Goal: Navigation & Orientation: Find specific page/section

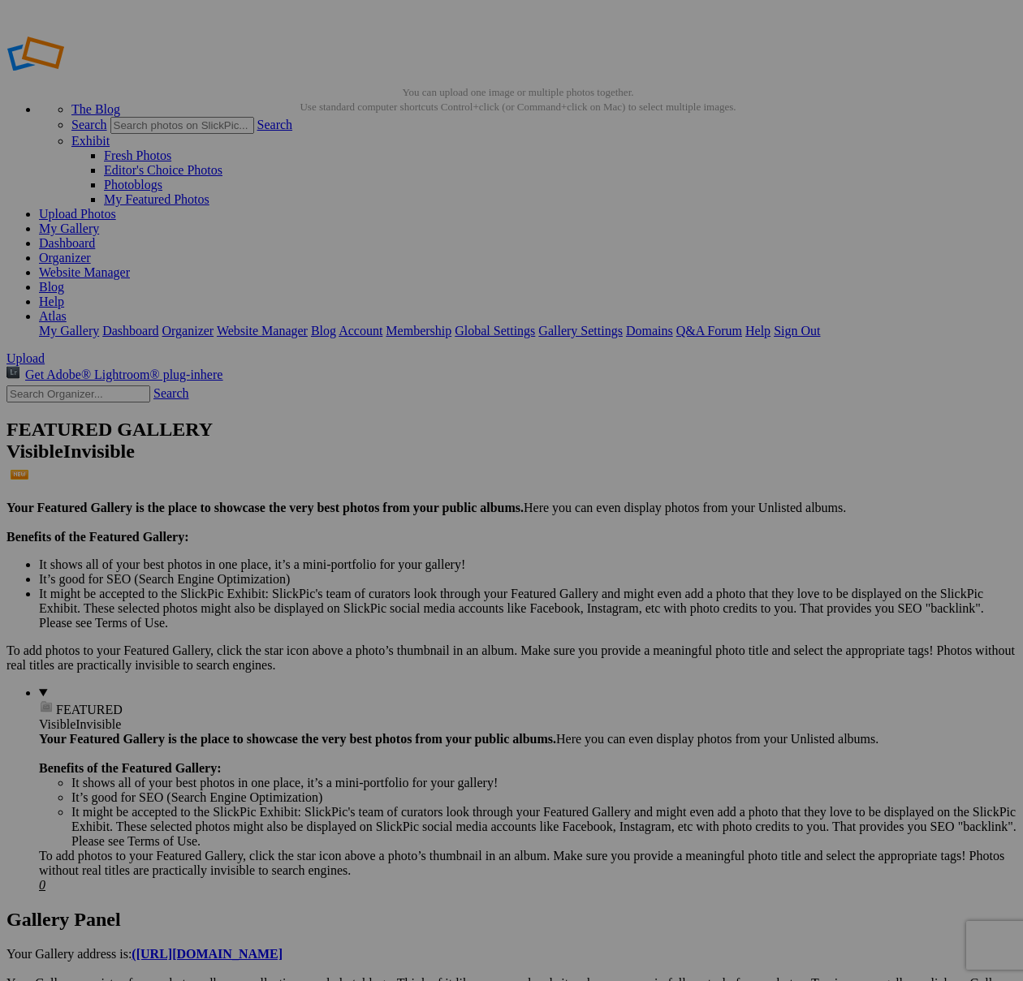
scroll to position [1389, 0]
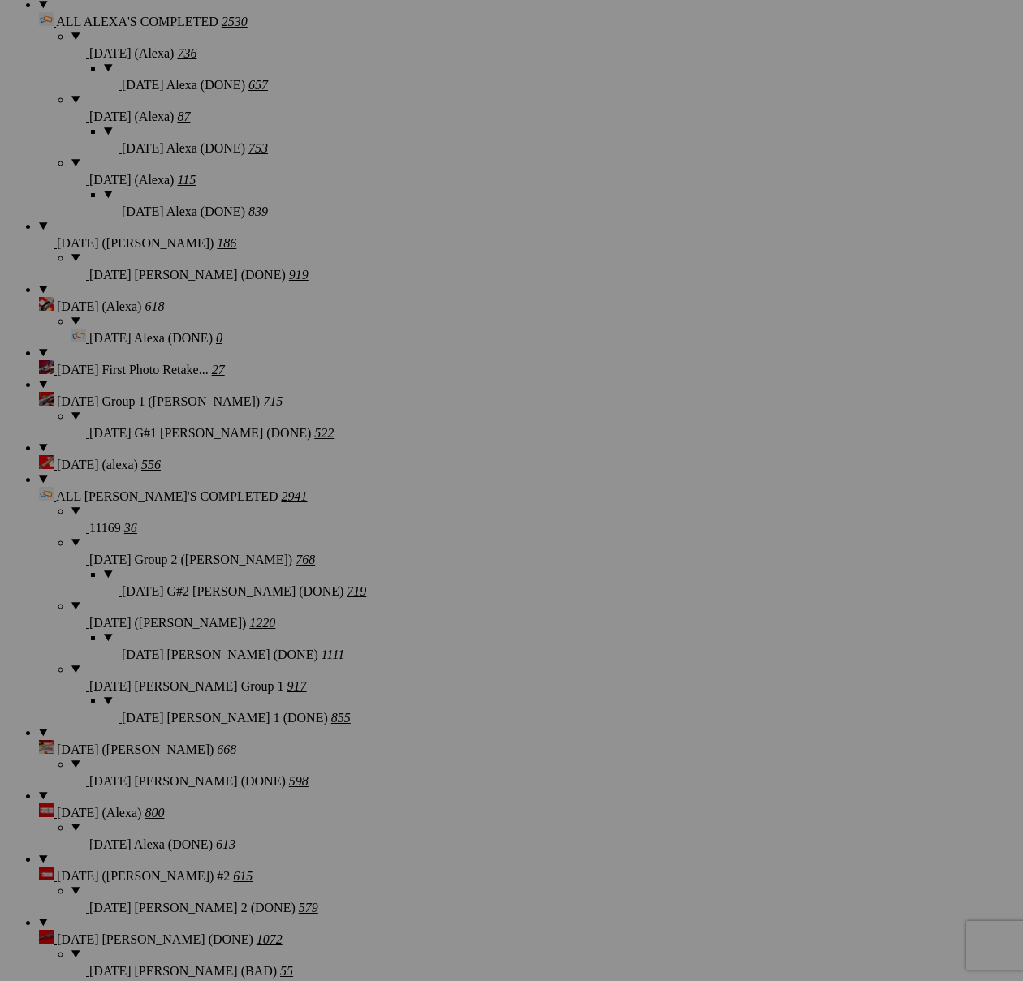
drag, startPoint x: 0, startPoint y: 0, endPoint x: 84, endPoint y: 35, distance: 90.6
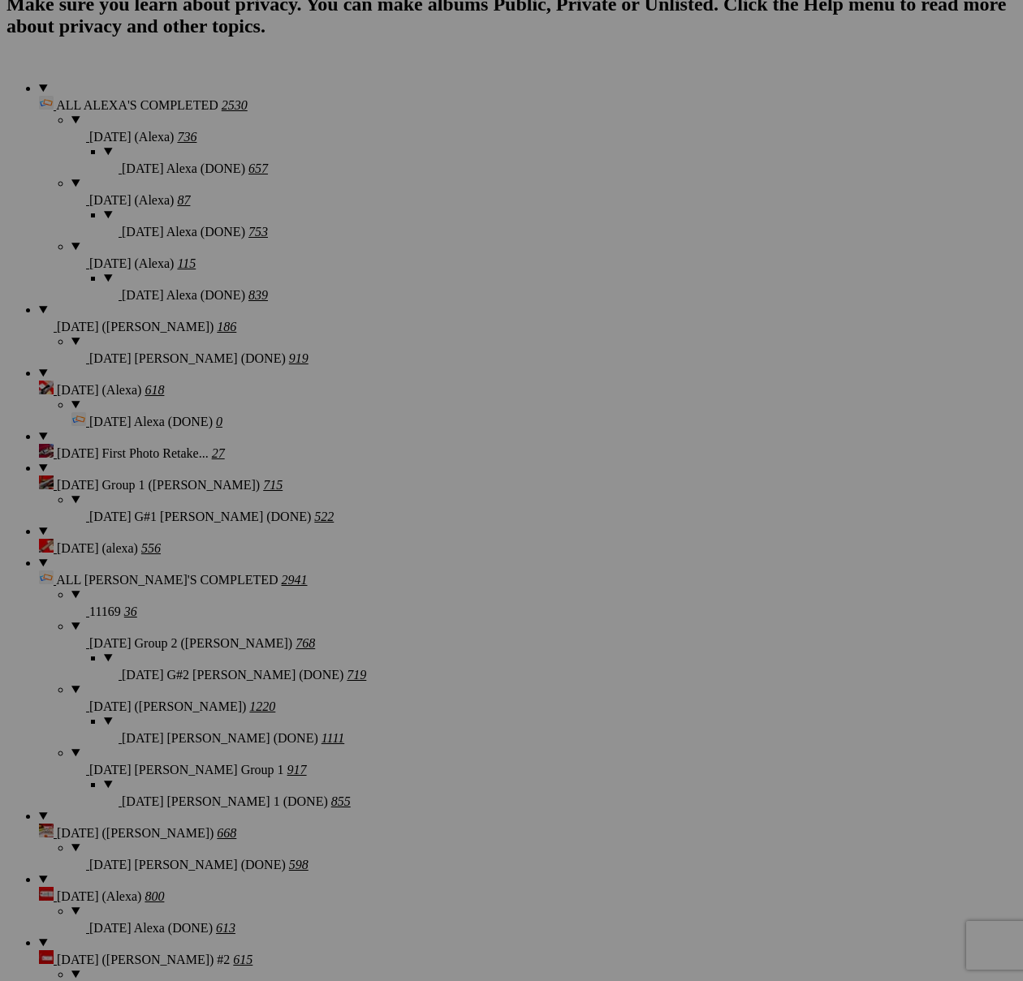
scroll to position [0, 0]
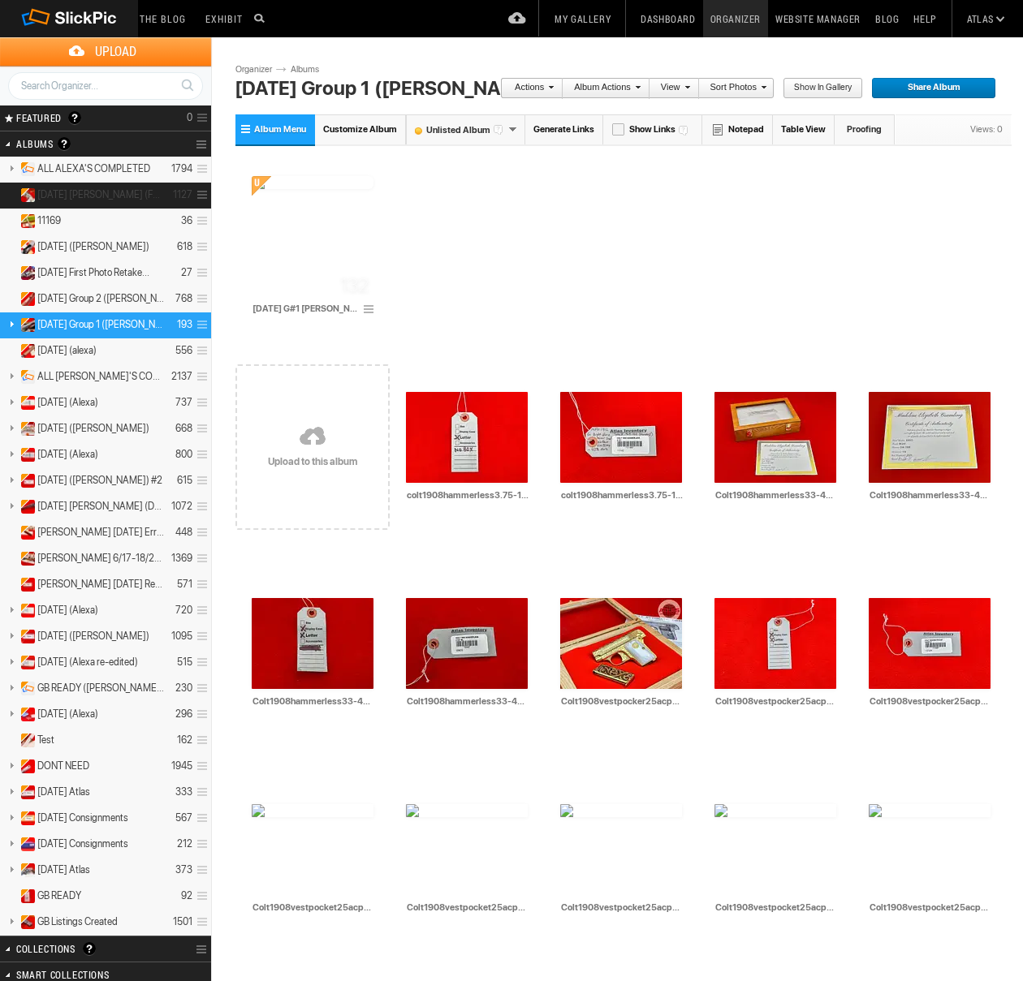
click at [100, 191] on span "8-5-25 Maria (Full Group)" at bounding box center [100, 194] width 127 height 13
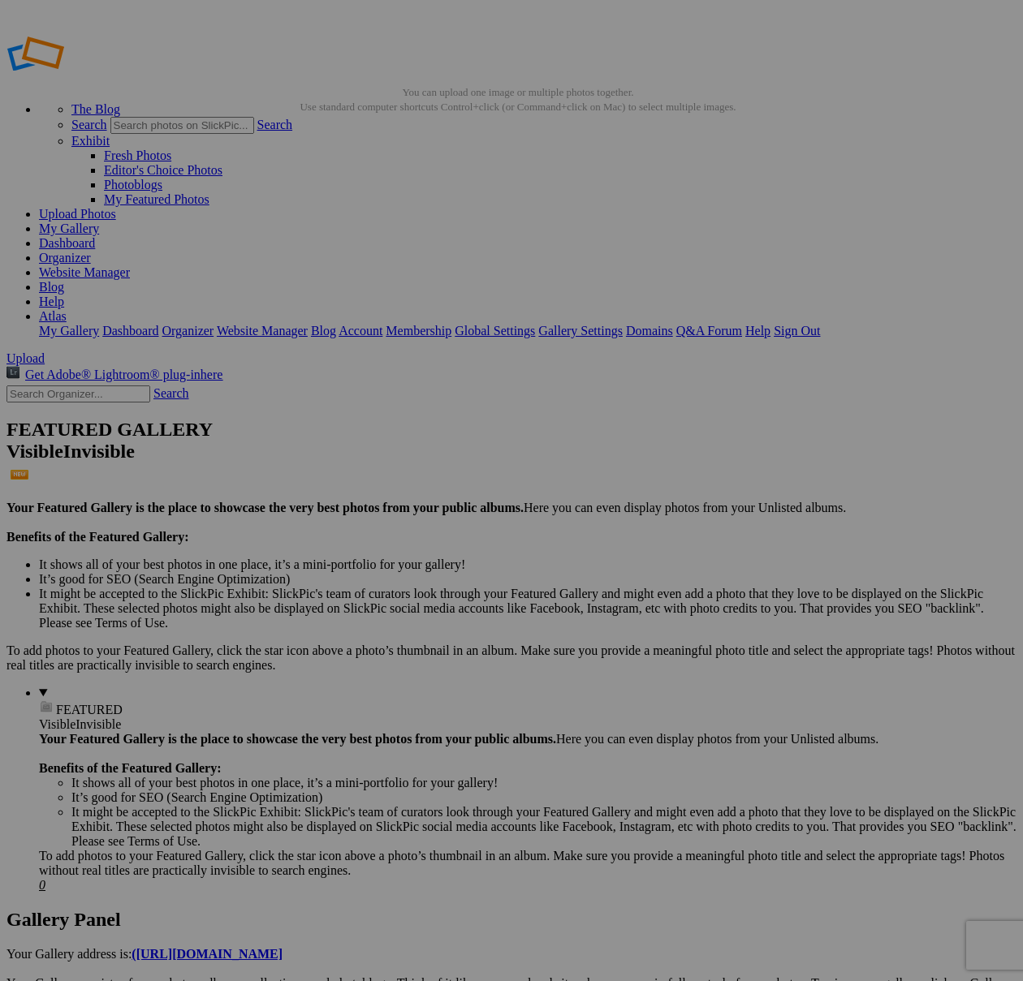
click at [140, 386] on input "text" at bounding box center [78, 394] width 144 height 17
type input "11101"
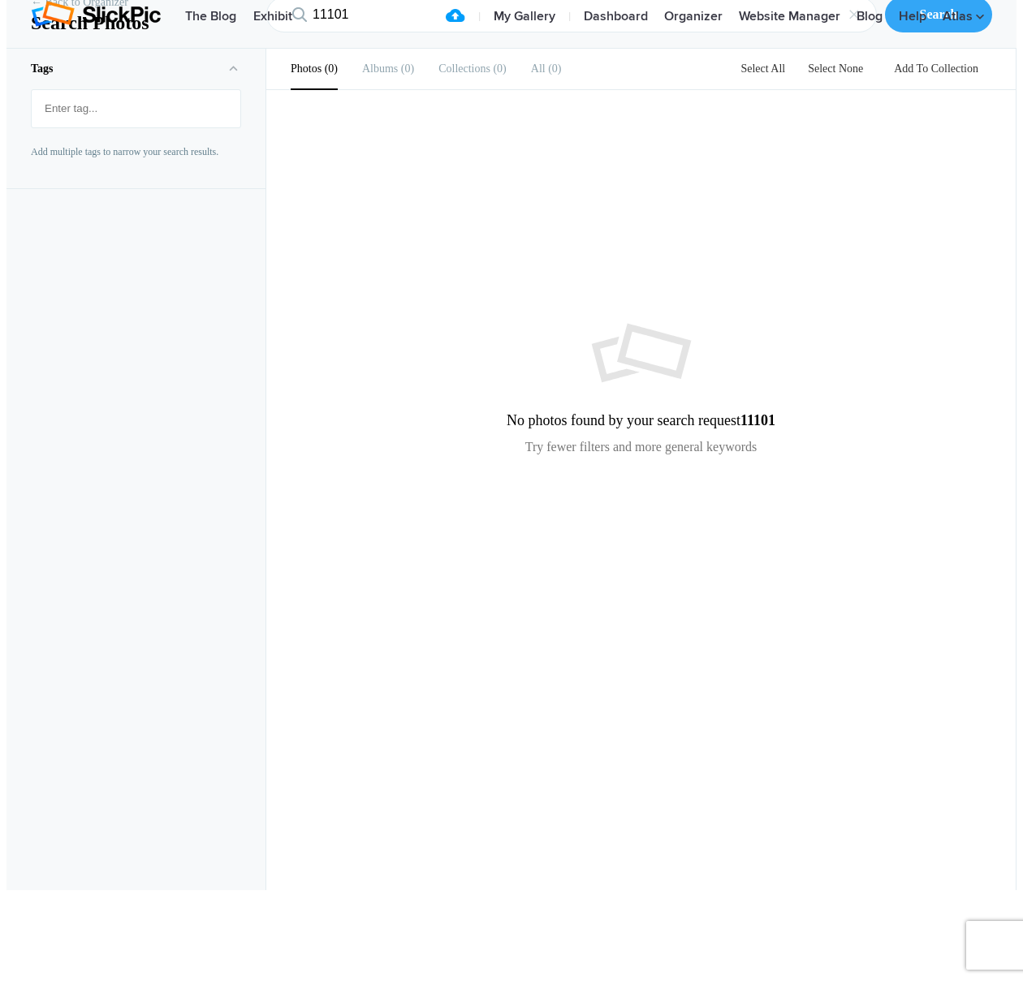
paste input "S12102A"
type input "S12102A"
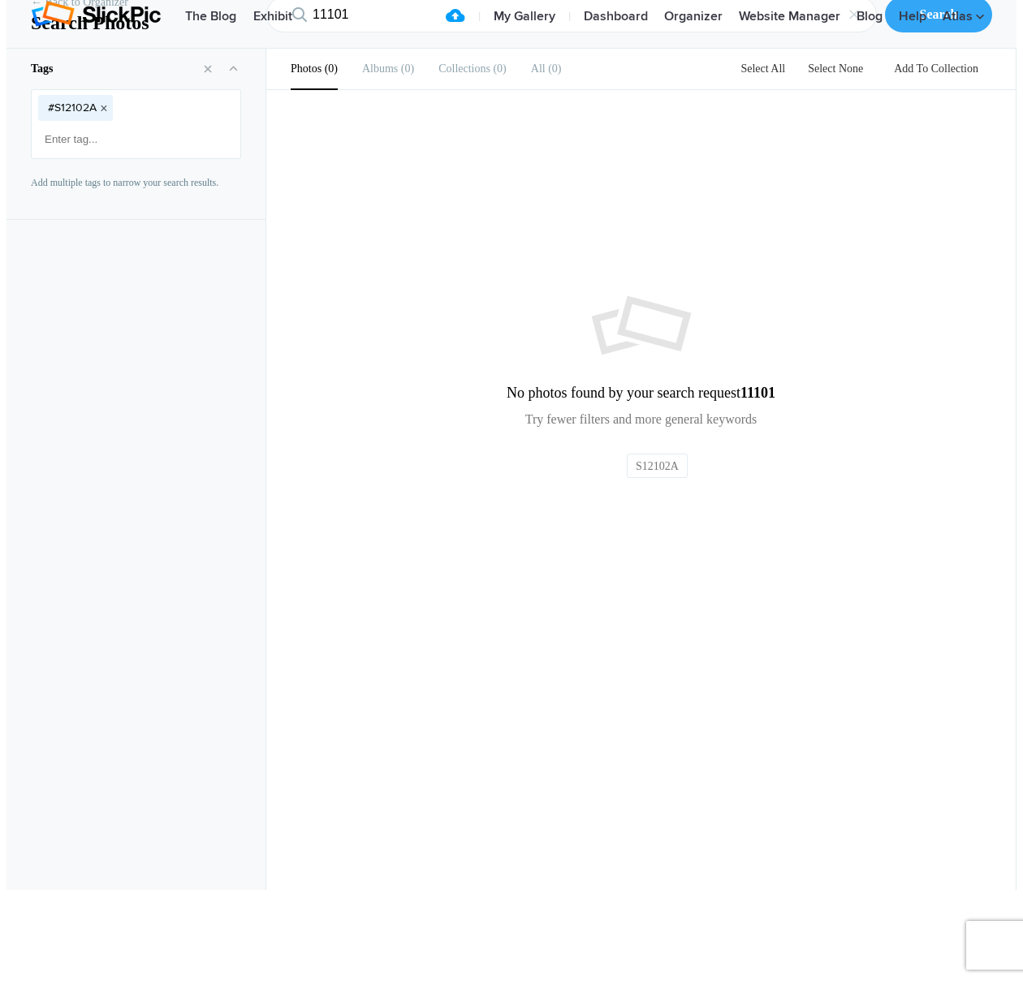
click at [98, 114] on button "x" at bounding box center [103, 107] width 11 height 11
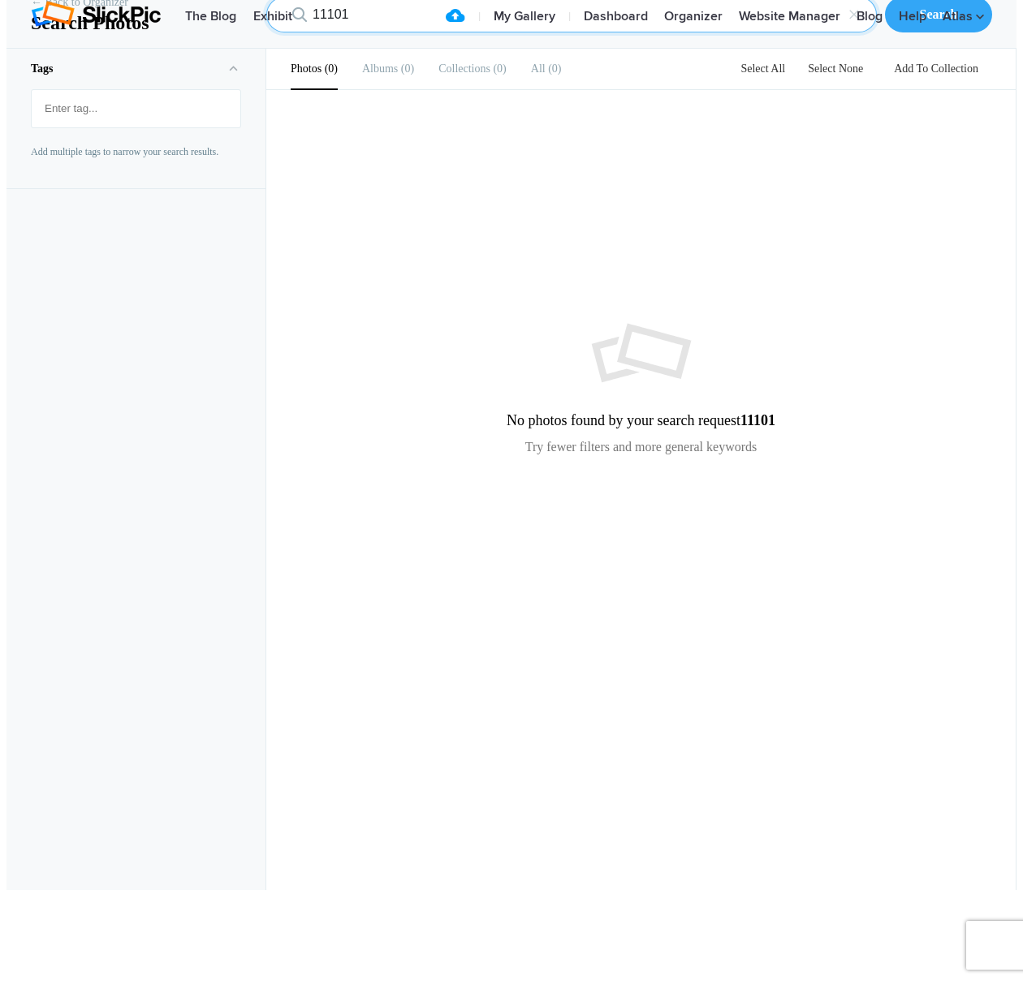
click at [366, 32] on input "11101" at bounding box center [571, 15] width 610 height 36
paste input "S12102A"
type input "S12102A"
click at [560, 32] on input "S12102A" at bounding box center [571, 15] width 610 height 36
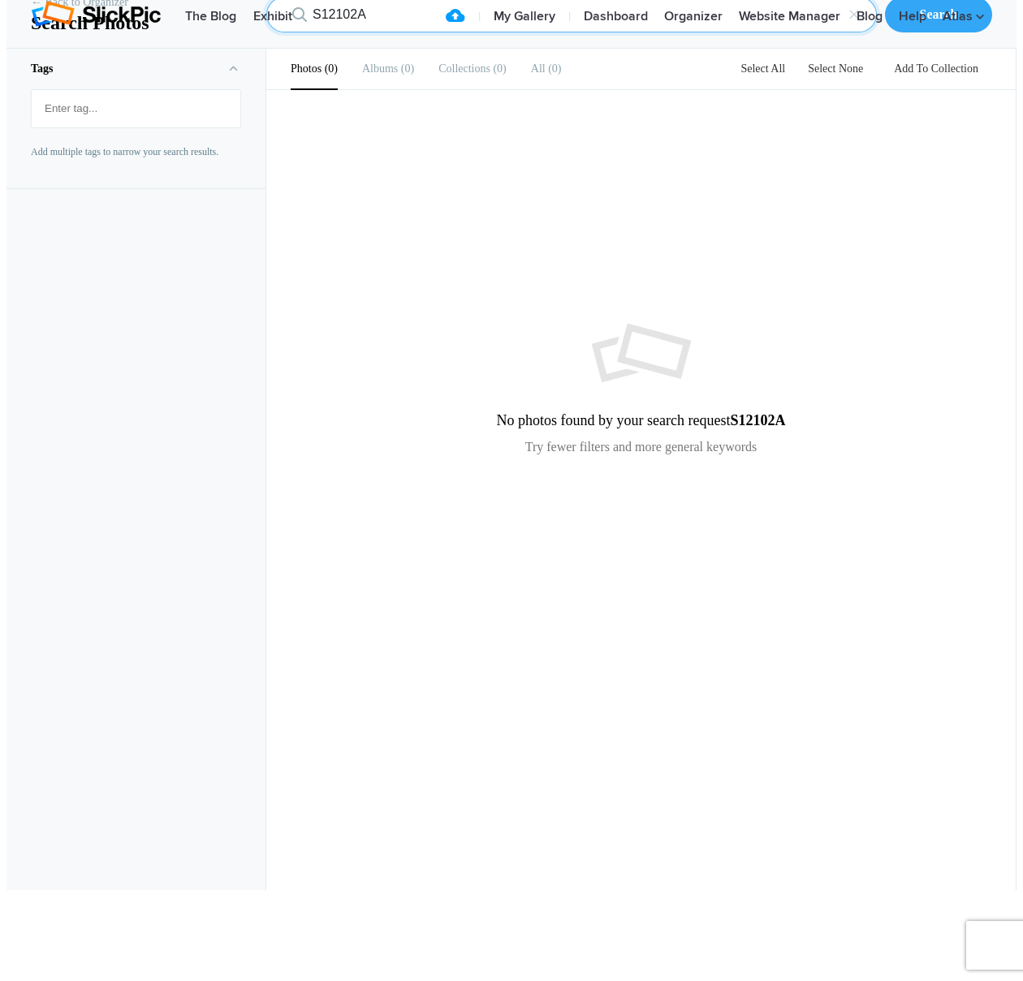
click at [560, 32] on input "S12102A" at bounding box center [571, 15] width 610 height 36
click at [699, 33] on link "Organizer" at bounding box center [693, 17] width 75 height 32
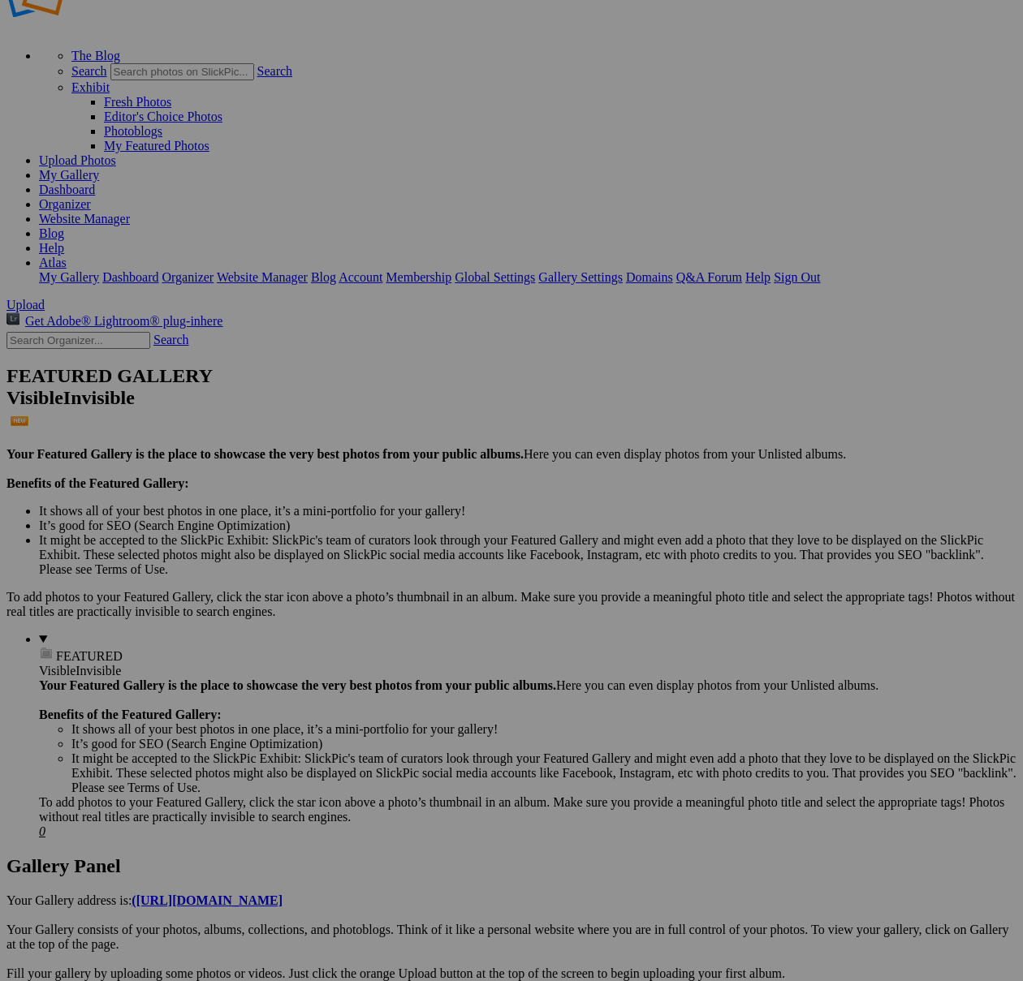
scroll to position [108, 0]
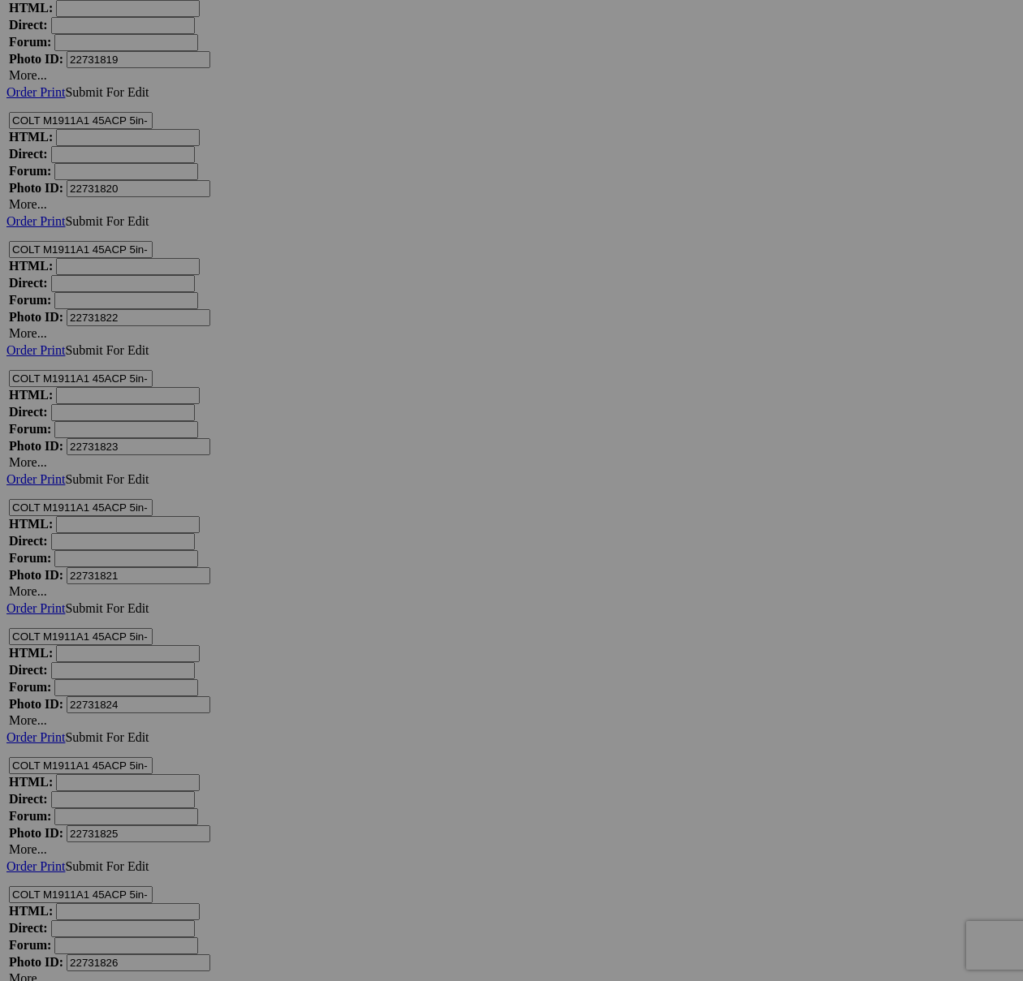
scroll to position [20227, 0]
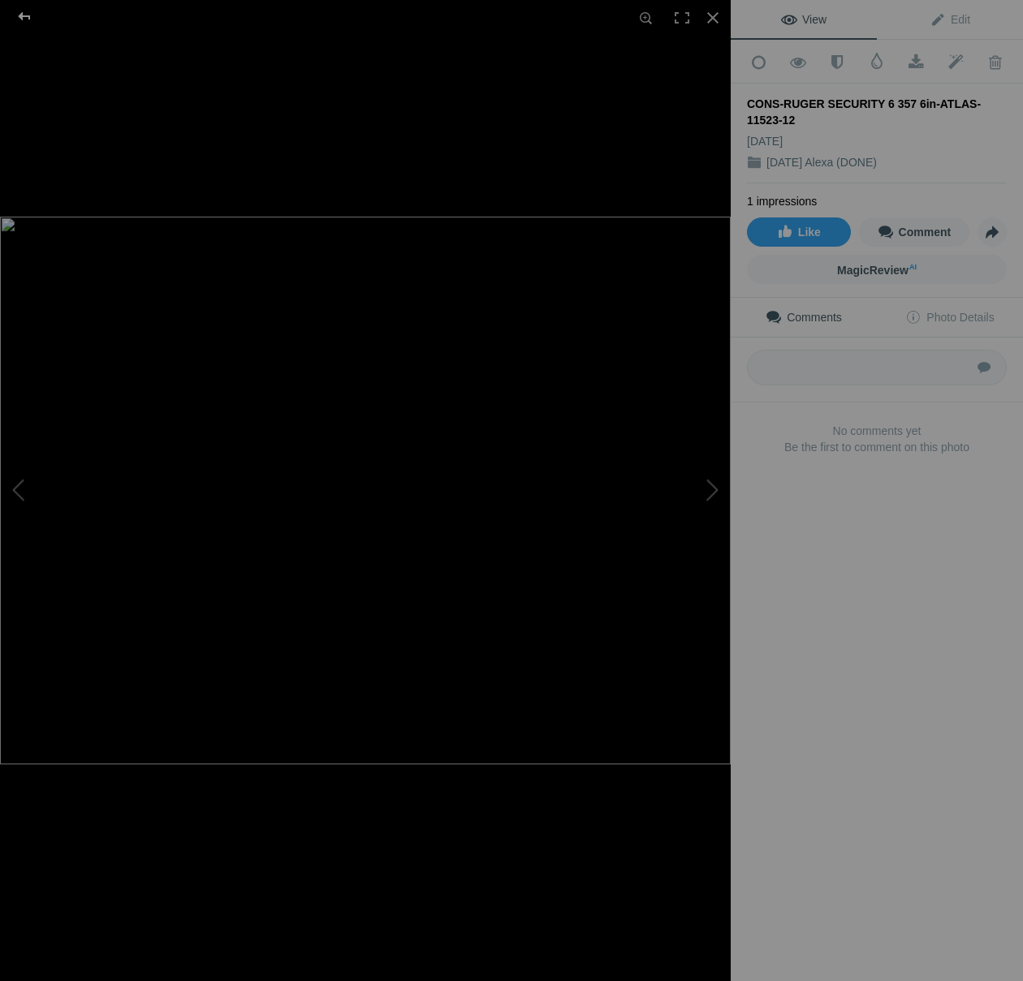
click at [28, 19] on div at bounding box center [24, 16] width 58 height 32
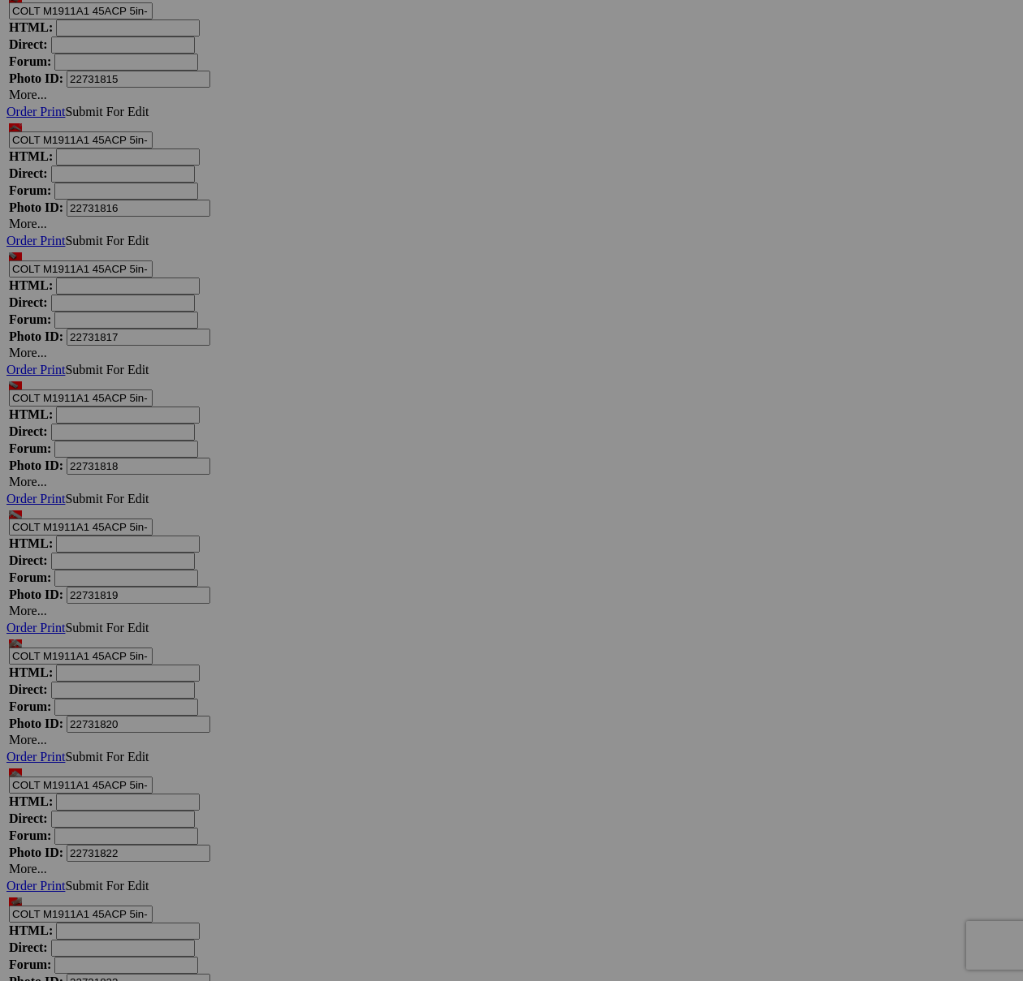
scroll to position [19710, 0]
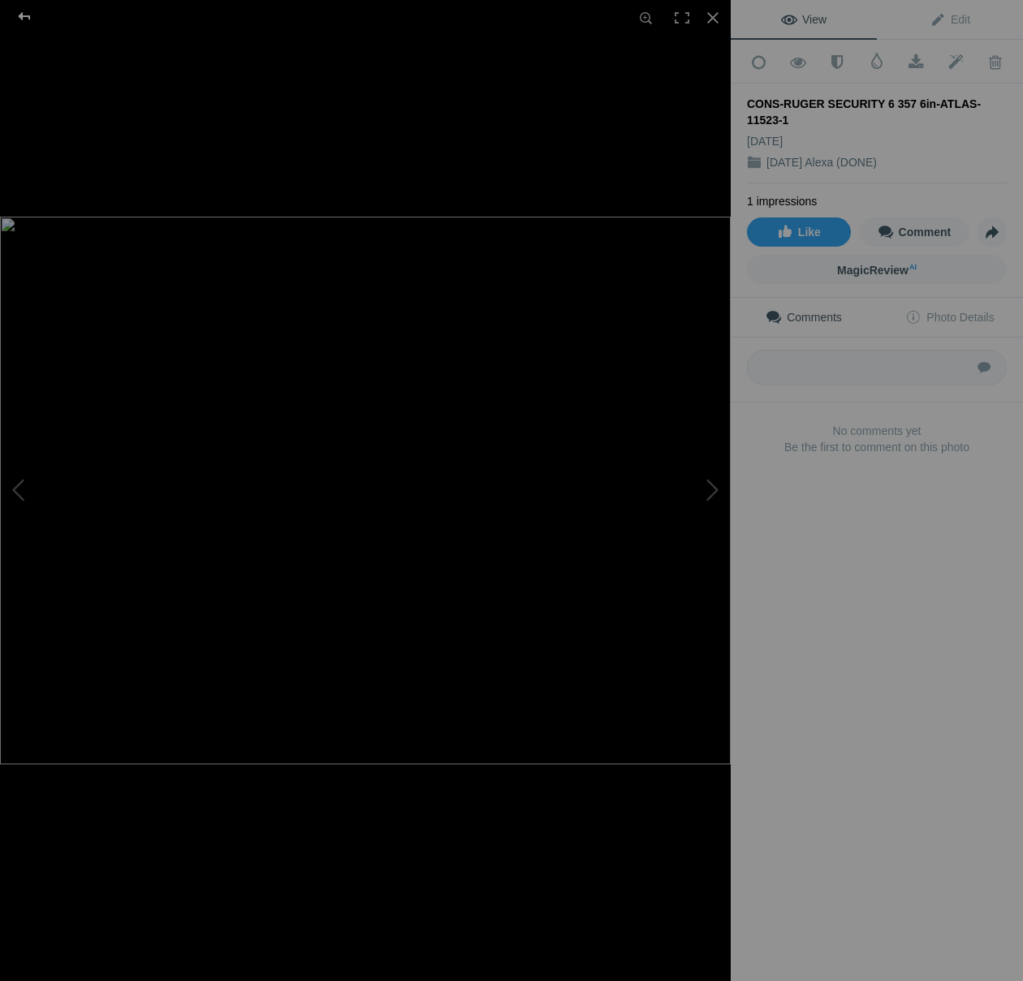
click at [32, 19] on div at bounding box center [24, 16] width 58 height 32
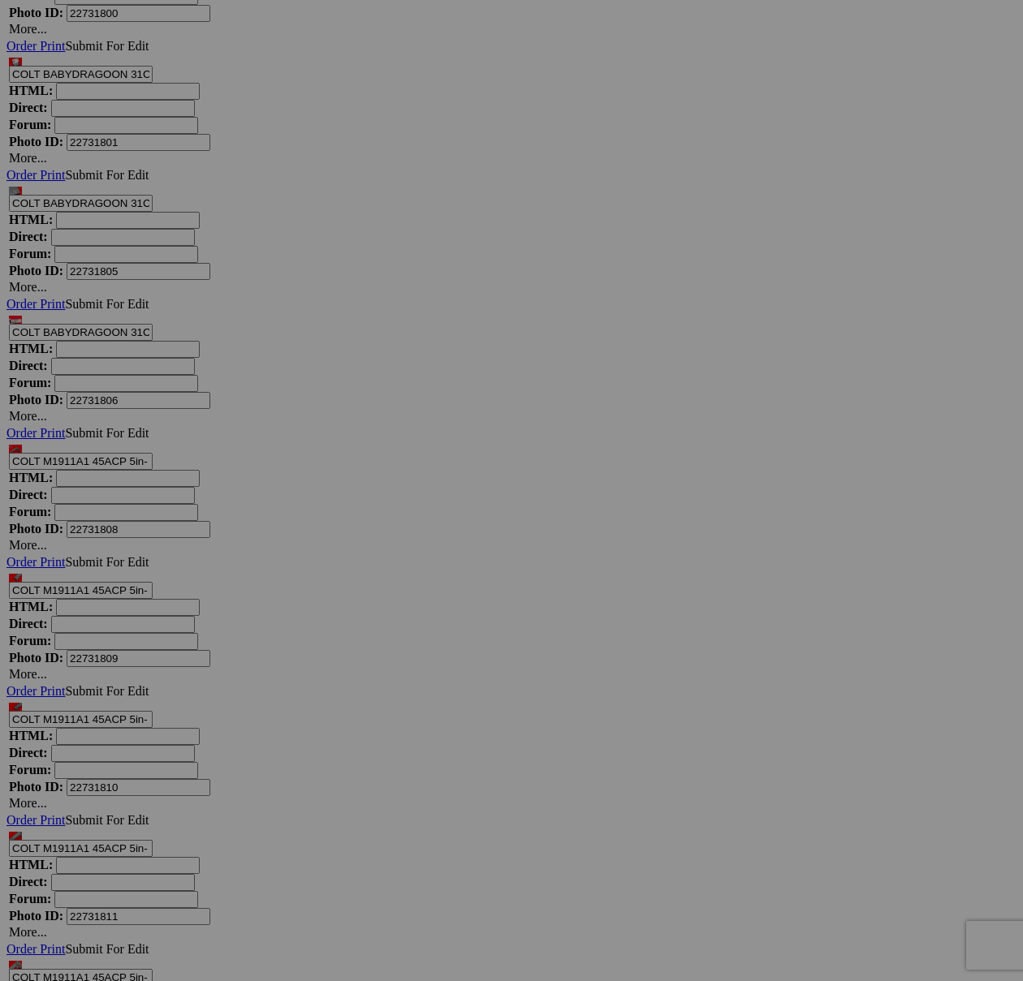
scroll to position [18309, 0]
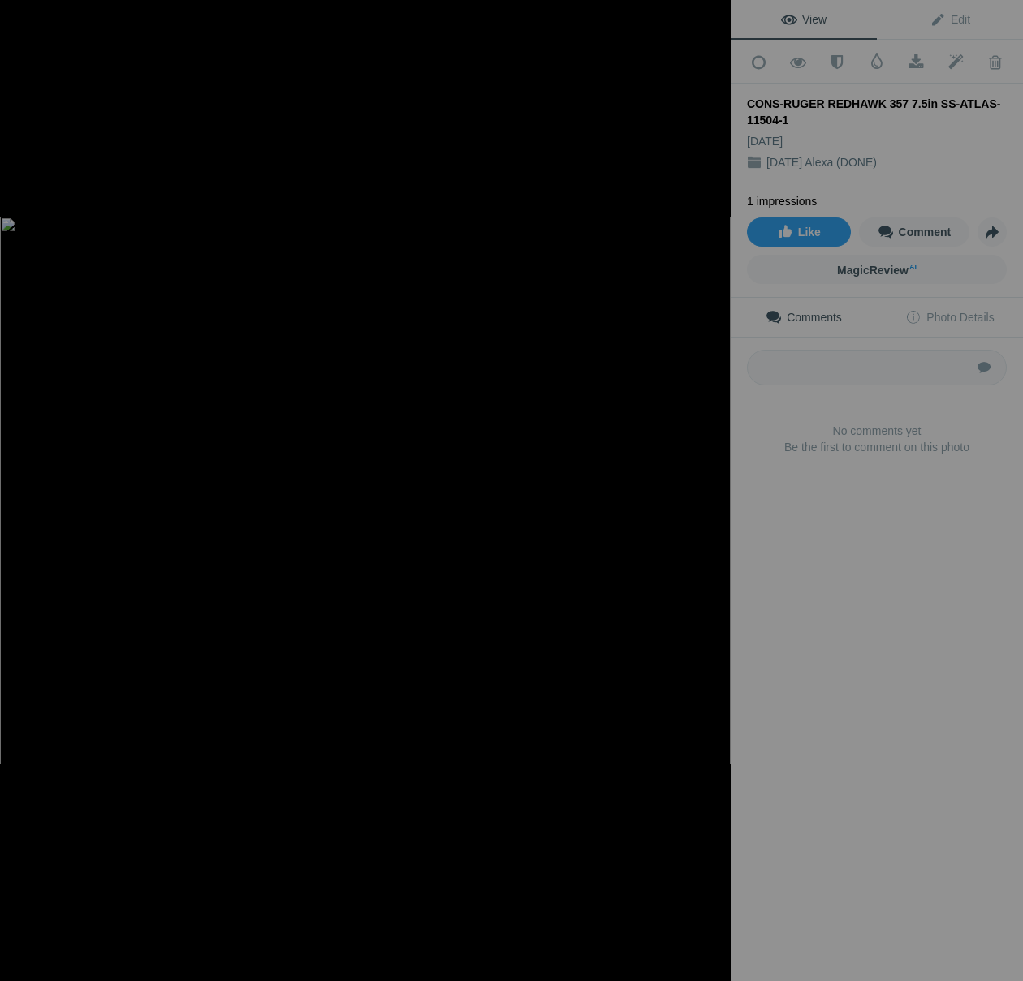
click at [24, 19] on div at bounding box center [24, 16] width 58 height 32
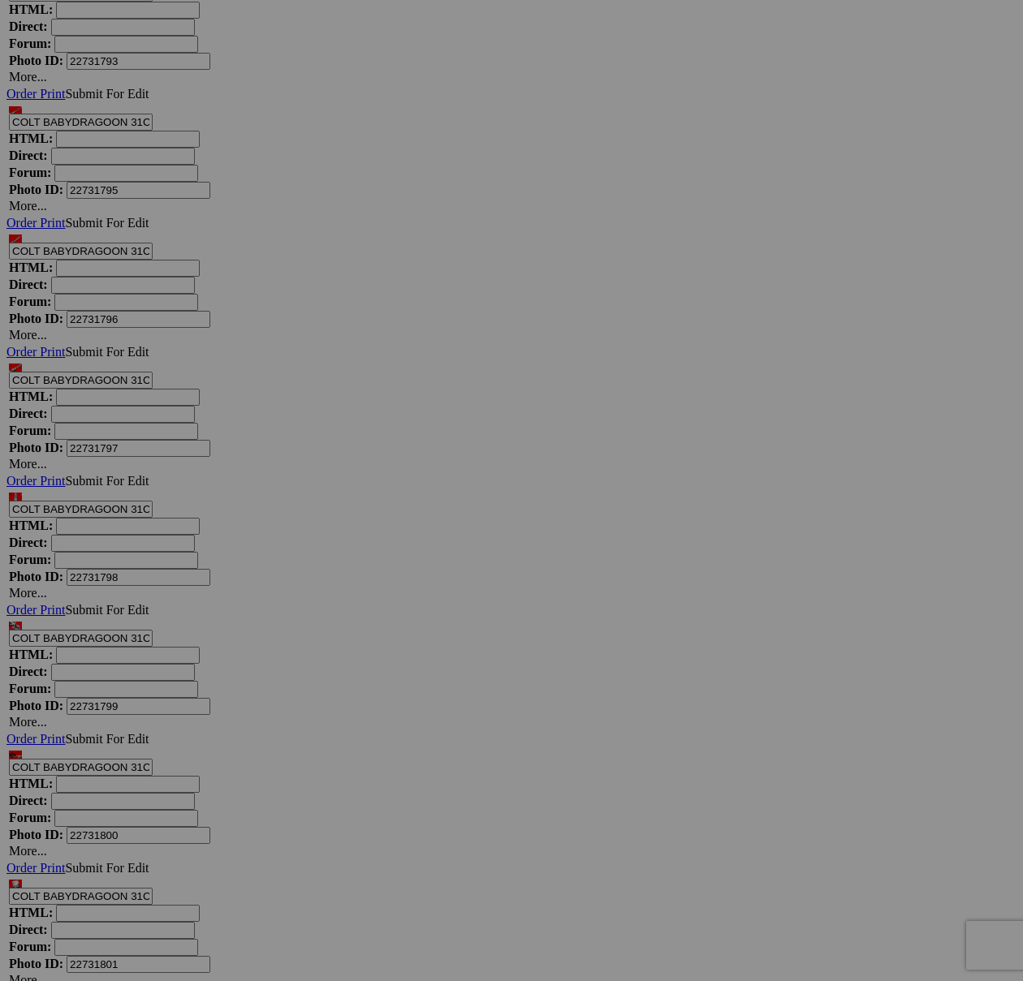
scroll to position [17526, 0]
